Goal: Understand process/instructions: Learn how to perform a task or action

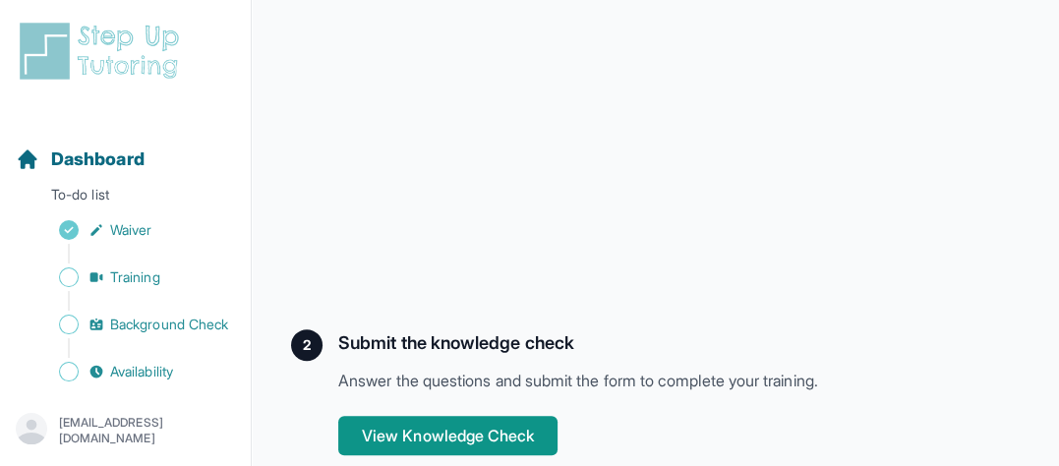
scroll to position [590, 0]
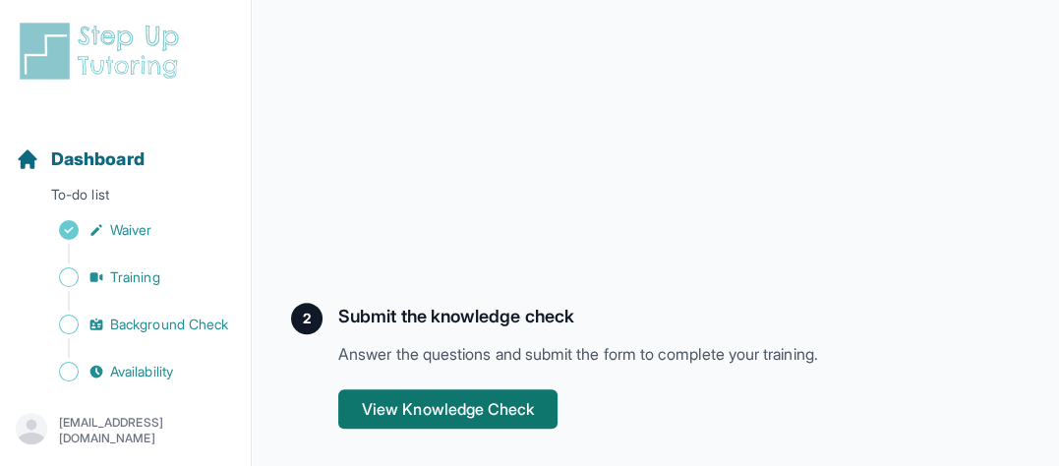
click at [436, 417] on button "View Knowledge Check" at bounding box center [447, 408] width 219 height 39
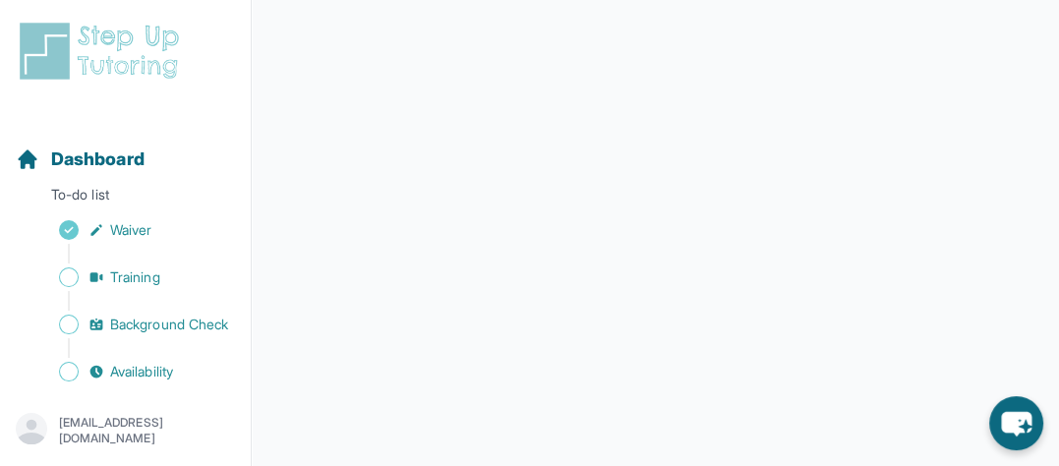
scroll to position [400, 0]
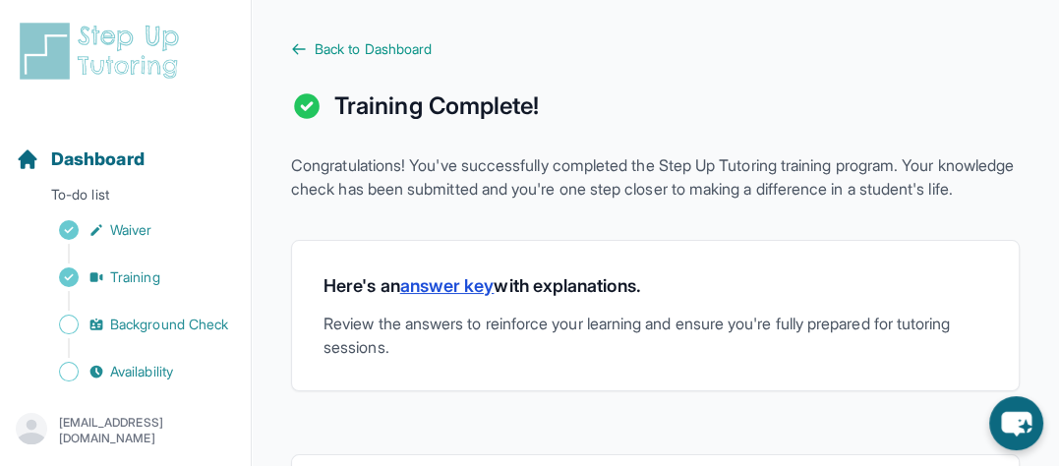
click at [459, 296] on link "answer key" at bounding box center [447, 285] width 94 height 21
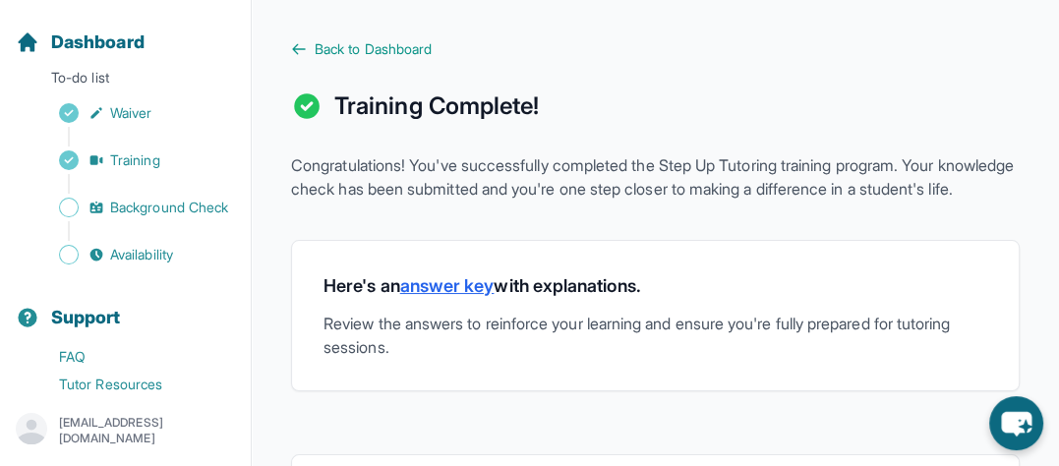
scroll to position [133, 0]
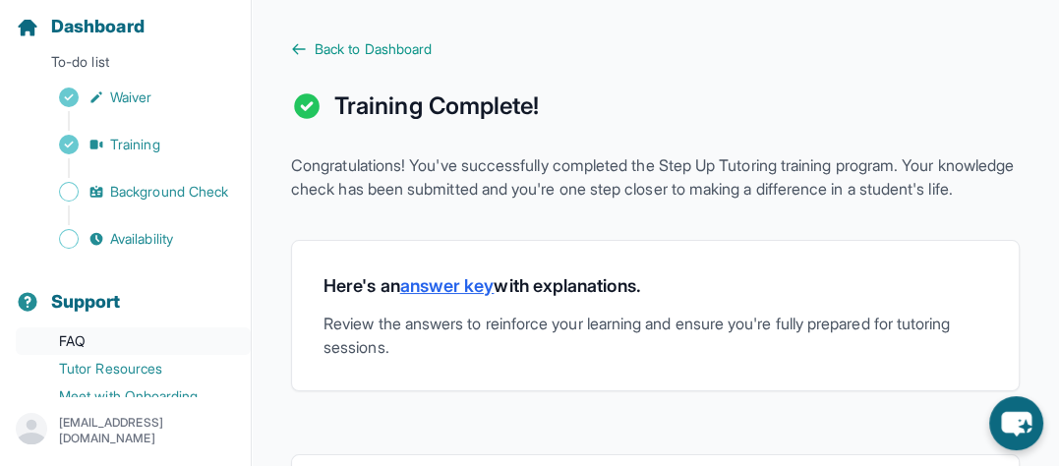
click at [78, 355] on link "FAQ" at bounding box center [133, 341] width 235 height 28
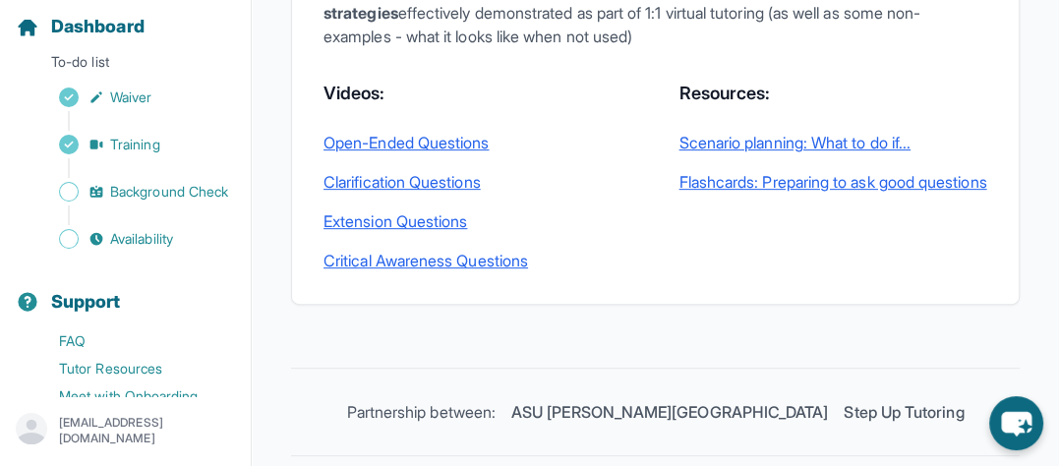
scroll to position [592, 0]
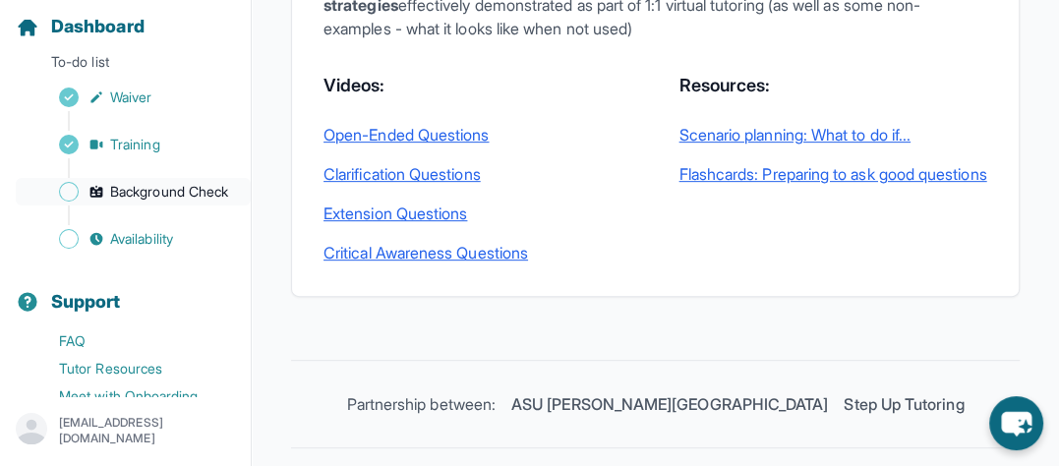
click at [75, 198] on span "Sidebar" at bounding box center [69, 192] width 20 height 20
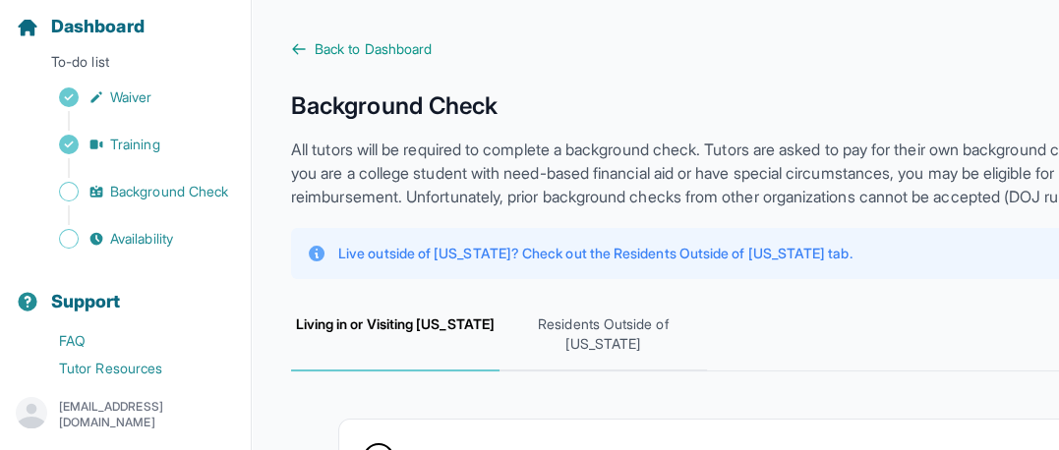
click at [393, 362] on span "Living in or Visiting [US_STATE]" at bounding box center [395, 335] width 208 height 73
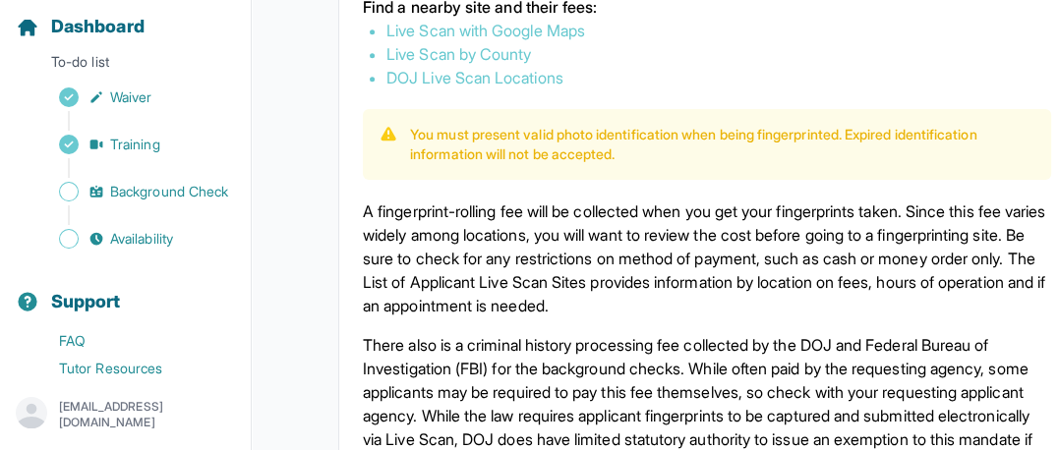
scroll to position [1365, 0]
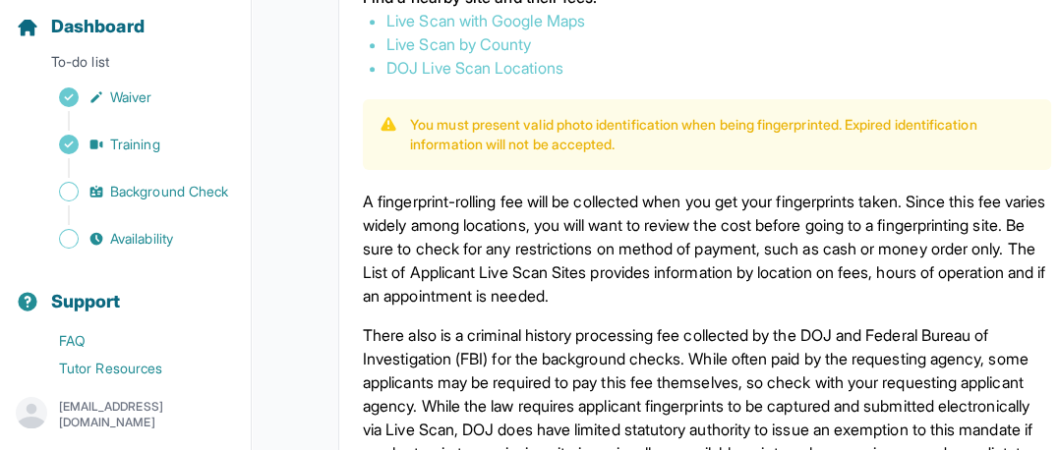
click at [549, 30] on link "Live Scan with Google Maps" at bounding box center [485, 21] width 199 height 20
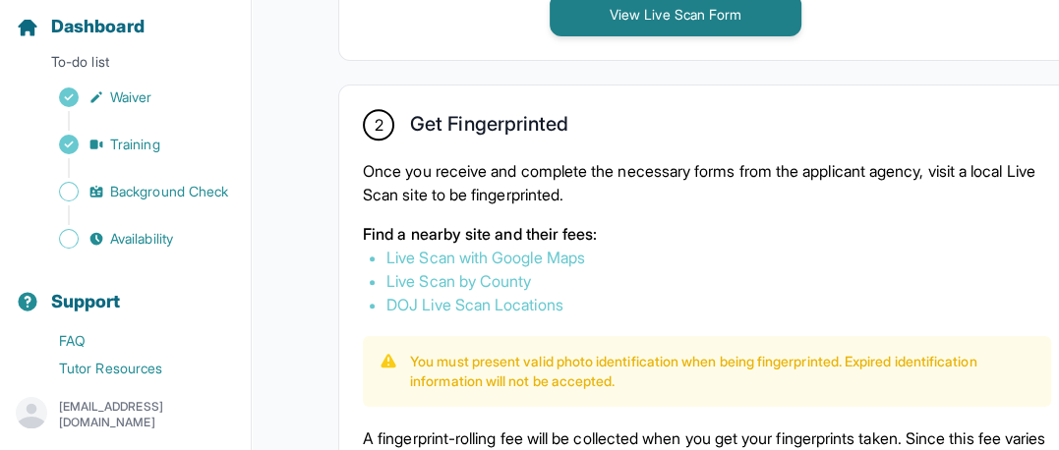
scroll to position [1133, 0]
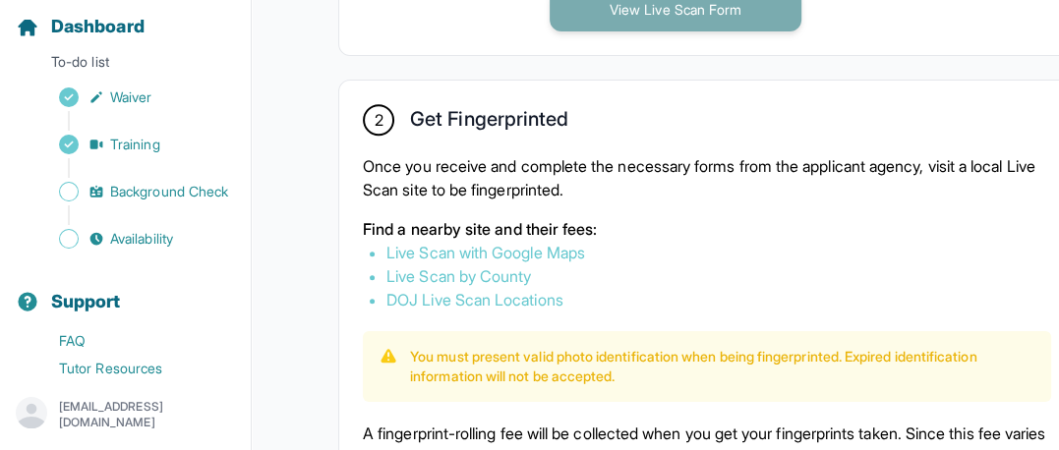
click at [771, 10] on button "View Live Scan Form" at bounding box center [676, 9] width 252 height 43
